Goal: Transaction & Acquisition: Purchase product/service

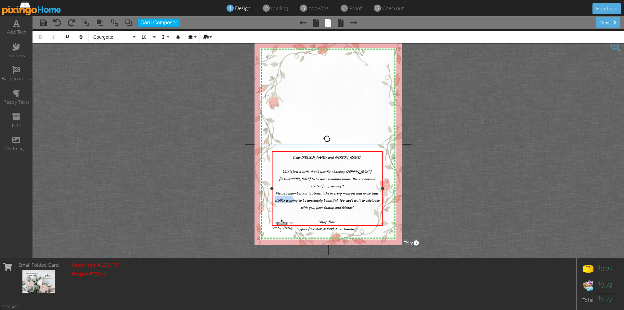
drag, startPoint x: 297, startPoint y: 194, endPoint x: 280, endPoint y: 193, distance: 16.9
click at [280, 193] on span "Please remember not to stress, take in every moment and know that October 31st …" at bounding box center [327, 211] width 105 height 40
click at [340, 22] on span at bounding box center [341, 23] width 6 height 8
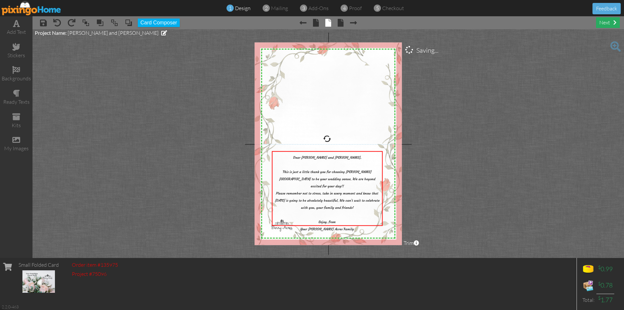
click at [605, 23] on div "next" at bounding box center [608, 22] width 24 height 11
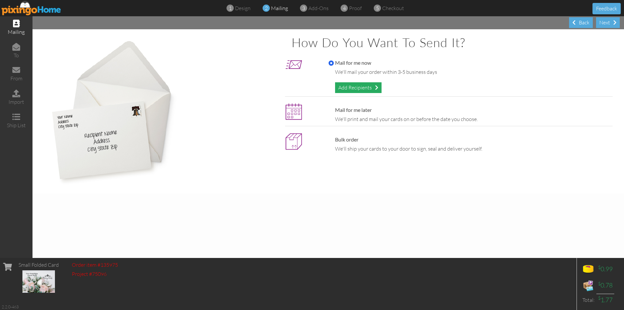
click at [375, 88] on div "Add Recipients" at bounding box center [358, 87] width 47 height 11
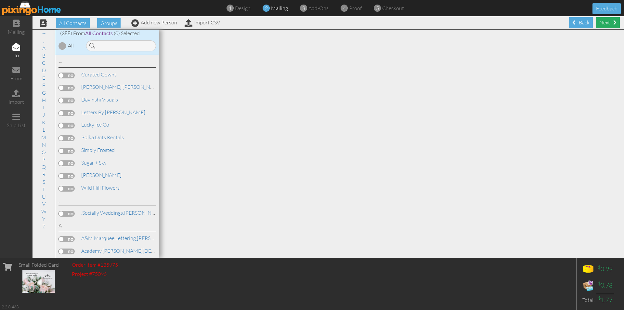
click at [603, 20] on div "Next" at bounding box center [608, 22] width 24 height 11
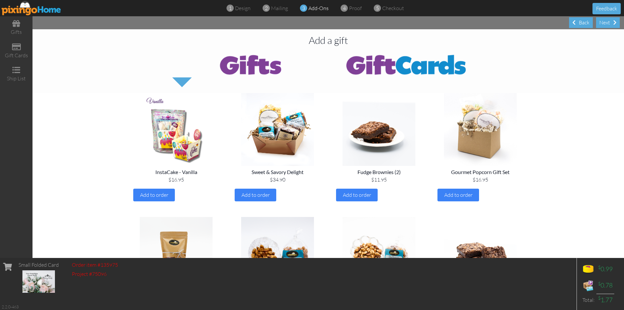
click at [411, 61] on img at bounding box center [406, 64] width 156 height 26
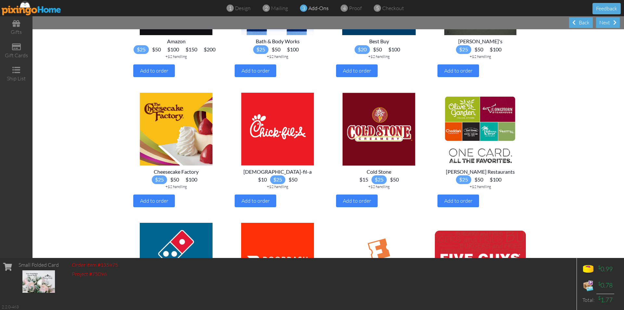
scroll to position [163, 0]
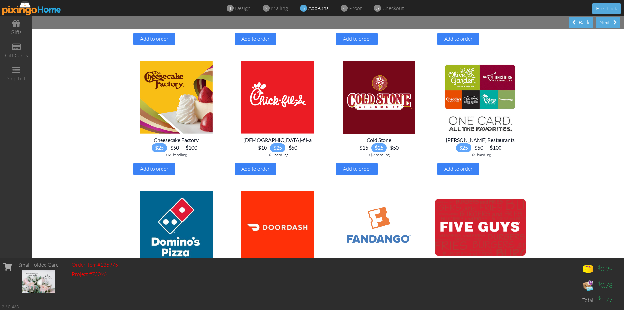
click at [361, 152] on span "$15" at bounding box center [363, 147] width 15 height 9
click at [357, 175] on div "Add to order" at bounding box center [357, 169] width 42 height 13
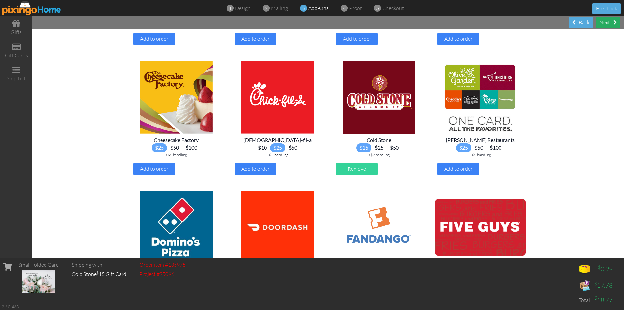
click at [608, 21] on div "Next" at bounding box center [608, 22] width 24 height 11
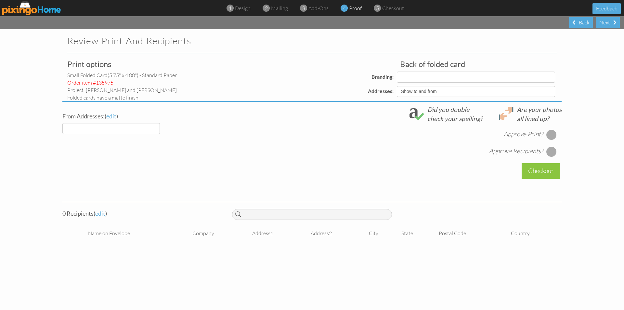
select select "object:2342"
select select "object:2345"
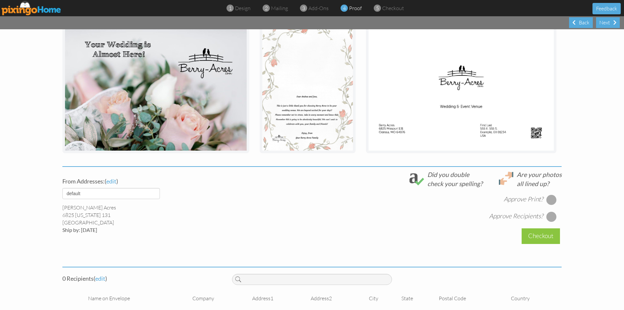
scroll to position [113, 0]
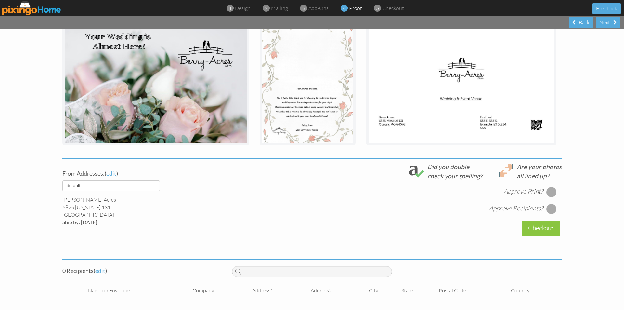
click at [550, 191] on div at bounding box center [552, 192] width 10 height 10
click at [552, 211] on div at bounding box center [552, 209] width 10 height 10
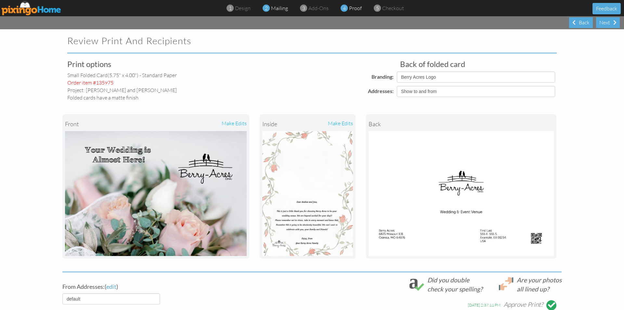
click at [274, 9] on span "mailing" at bounding box center [279, 8] width 17 height 7
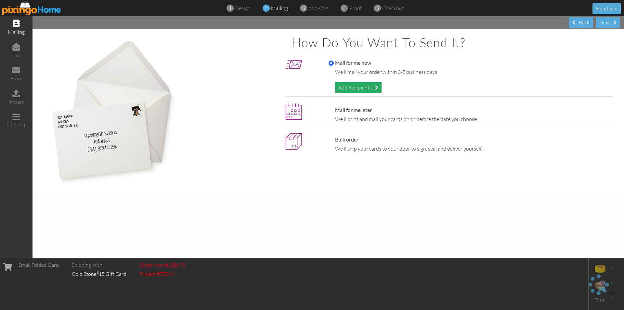
click at [357, 87] on div "Add Recipients" at bounding box center [358, 87] width 47 height 11
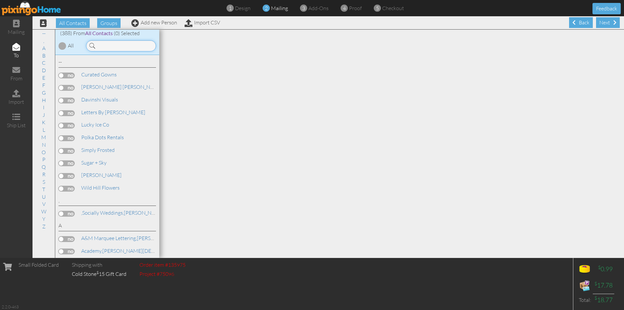
click at [106, 48] on input at bounding box center [121, 45] width 70 height 11
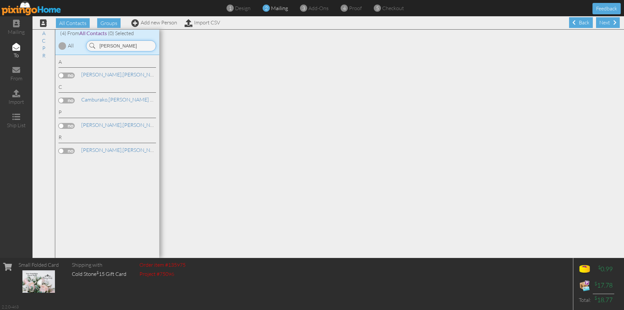
type input "jose"
click at [68, 126] on label at bounding box center [67, 126] width 16 height 6
click at [0, 0] on input "checkbox" at bounding box center [0, 0] width 0 height 0
click at [598, 20] on div "Next" at bounding box center [608, 22] width 24 height 11
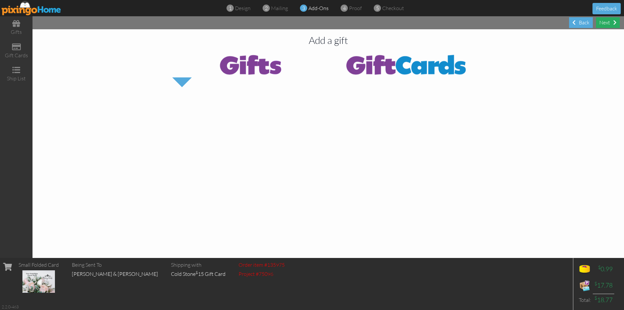
click at [607, 24] on div "Next" at bounding box center [608, 22] width 24 height 11
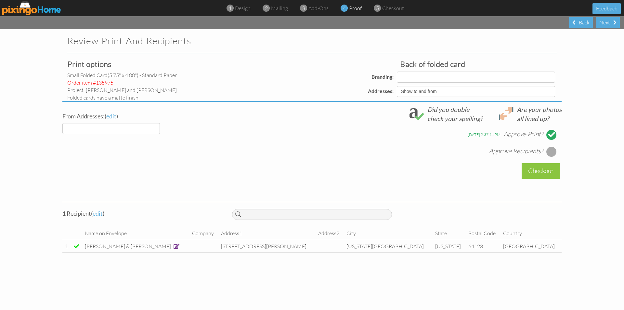
select select "object:3392"
select select "object:3393"
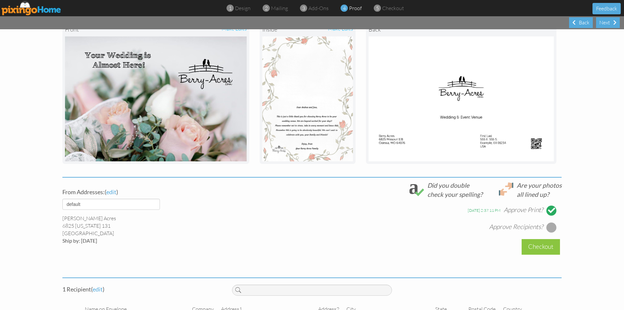
scroll to position [126, 0]
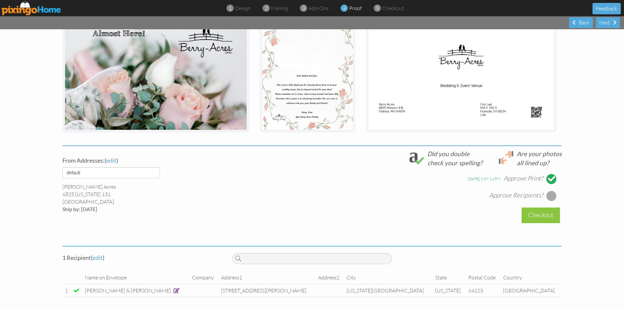
click at [552, 194] on div at bounding box center [552, 196] width 10 height 10
click at [546, 214] on div "Checkout" at bounding box center [541, 214] width 38 height 15
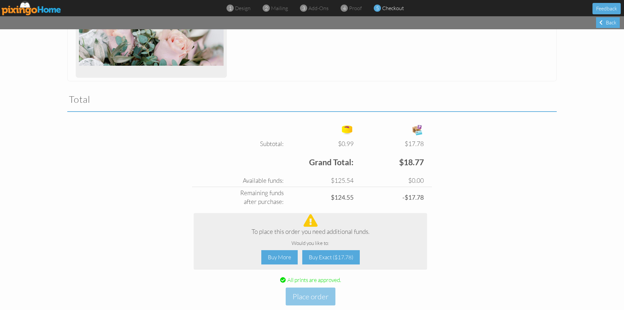
scroll to position [169, 0]
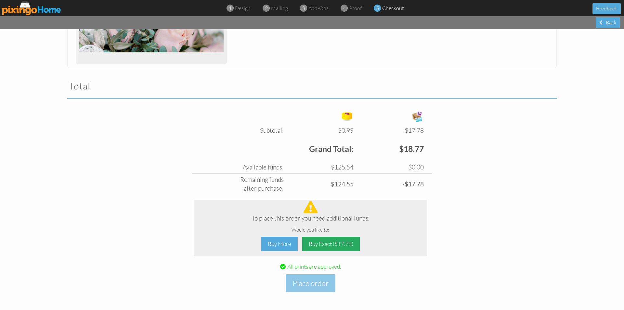
click at [337, 244] on div "Buy Exact ($17.78)" at bounding box center [331, 244] width 58 height 15
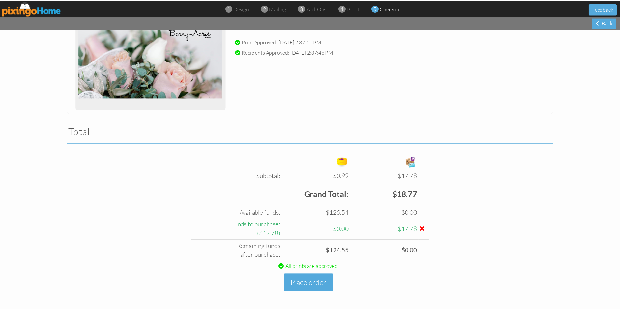
scroll to position [124, 0]
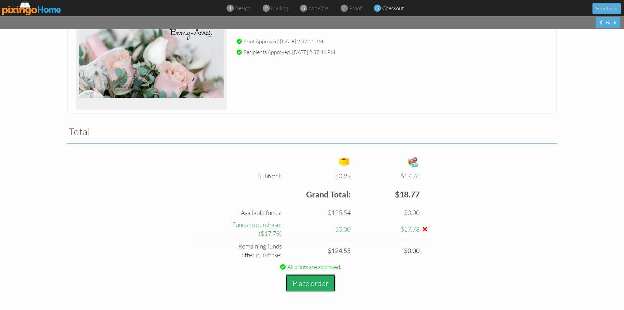
click at [323, 286] on button "Place order" at bounding box center [311, 283] width 50 height 18
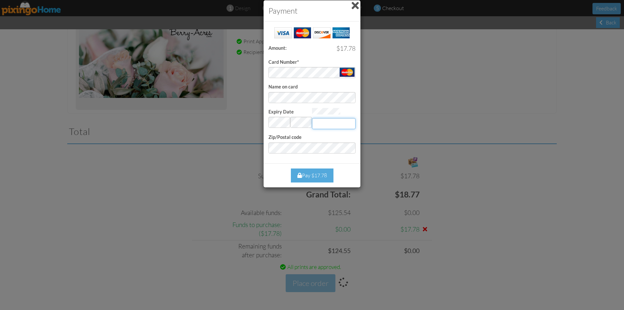
click at [326, 121] on input "Expiry Date" at bounding box center [334, 123] width 44 height 11
type input "149"
click at [321, 173] on div "Pay $17.78" at bounding box center [312, 175] width 43 height 14
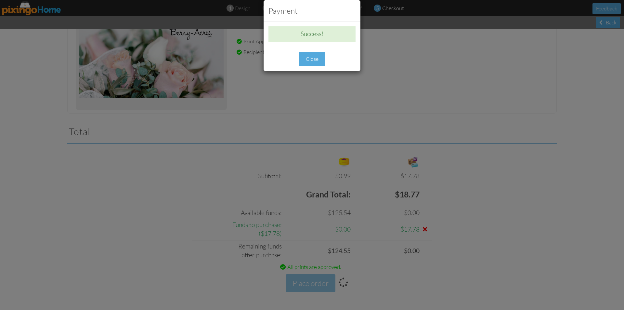
click at [305, 60] on div "Close" at bounding box center [313, 59] width 26 height 14
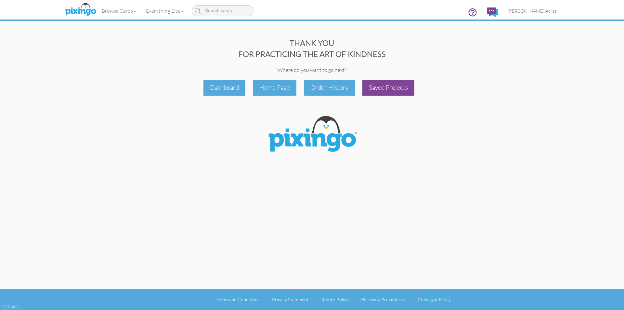
click at [406, 87] on div "Saved Projects" at bounding box center [389, 87] width 52 height 15
